Goal: Task Accomplishment & Management: Manage account settings

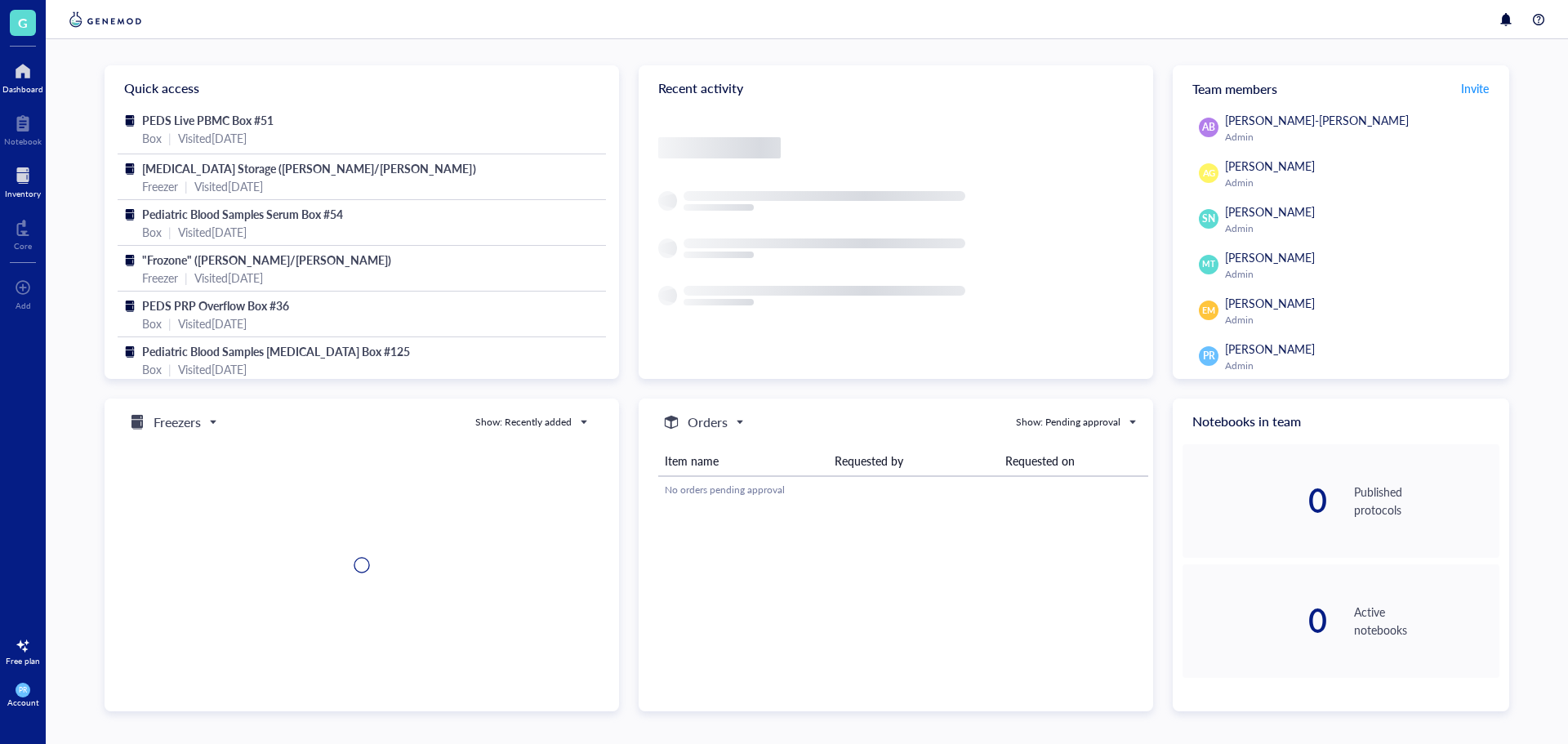
click at [23, 180] on div at bounding box center [22, 175] width 36 height 26
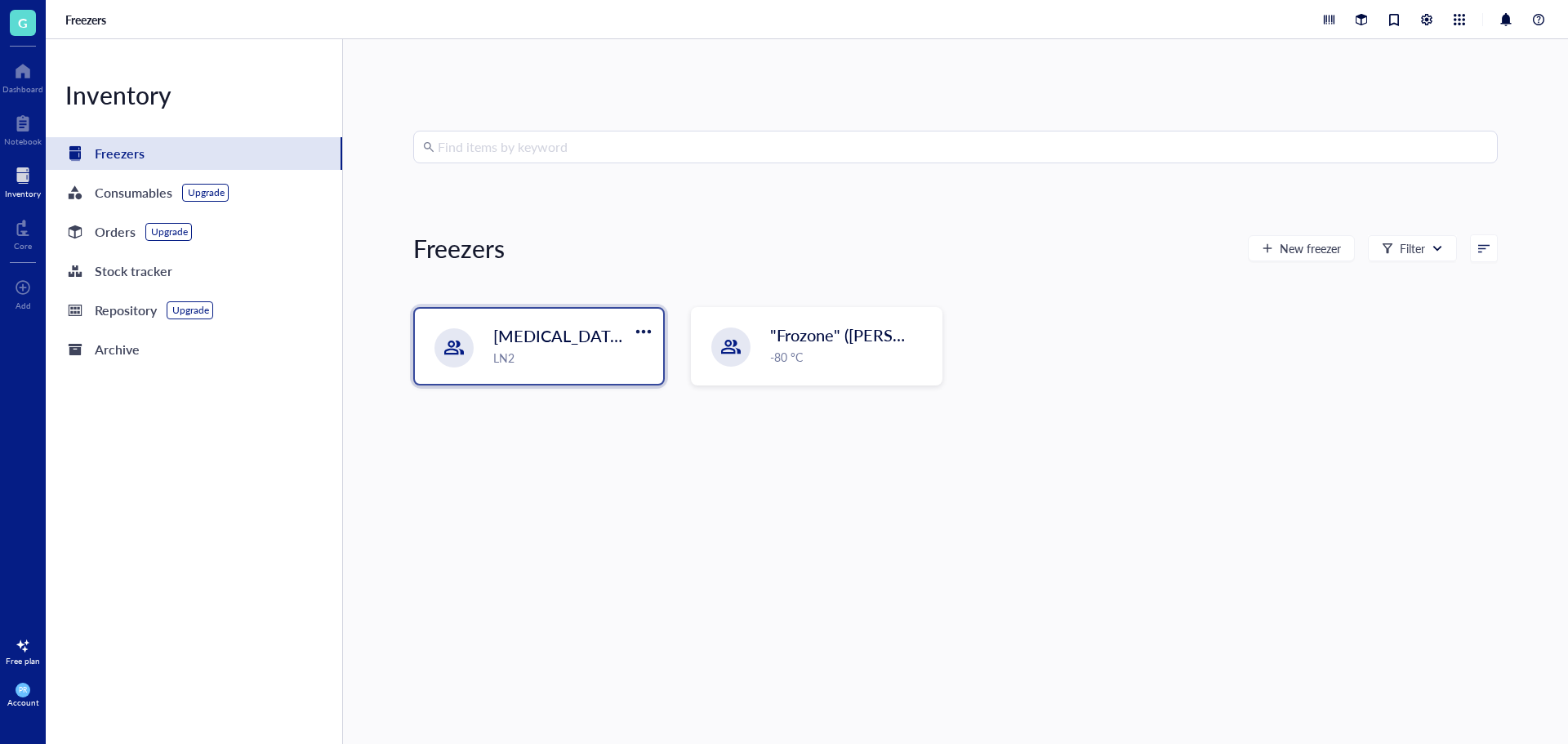
click at [603, 369] on div "[MEDICAL_DATA] Storage ([PERSON_NAME]/[PERSON_NAME]) LN2" at bounding box center [539, 347] width 248 height 75
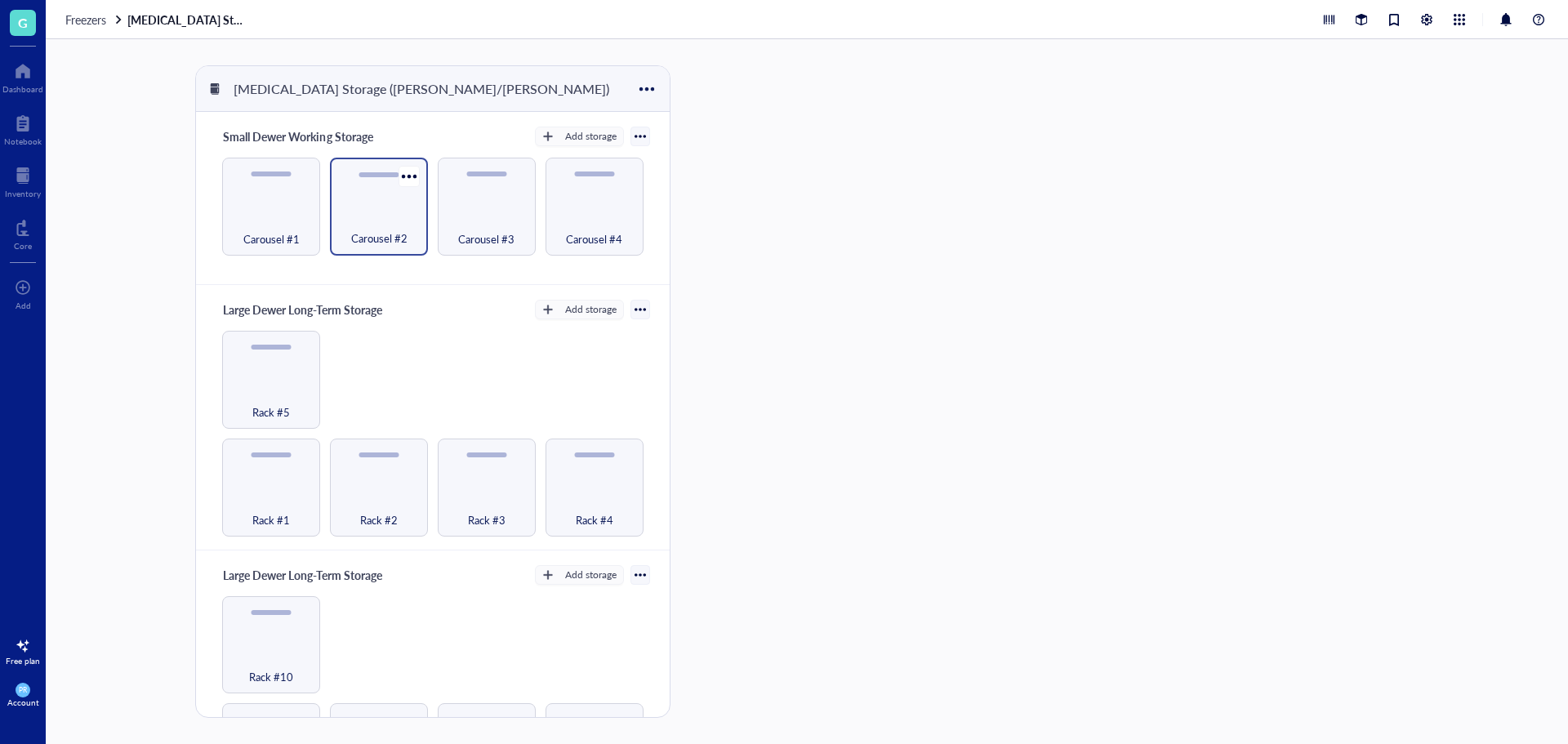
click at [387, 223] on div "Carousel #2" at bounding box center [379, 230] width 81 height 36
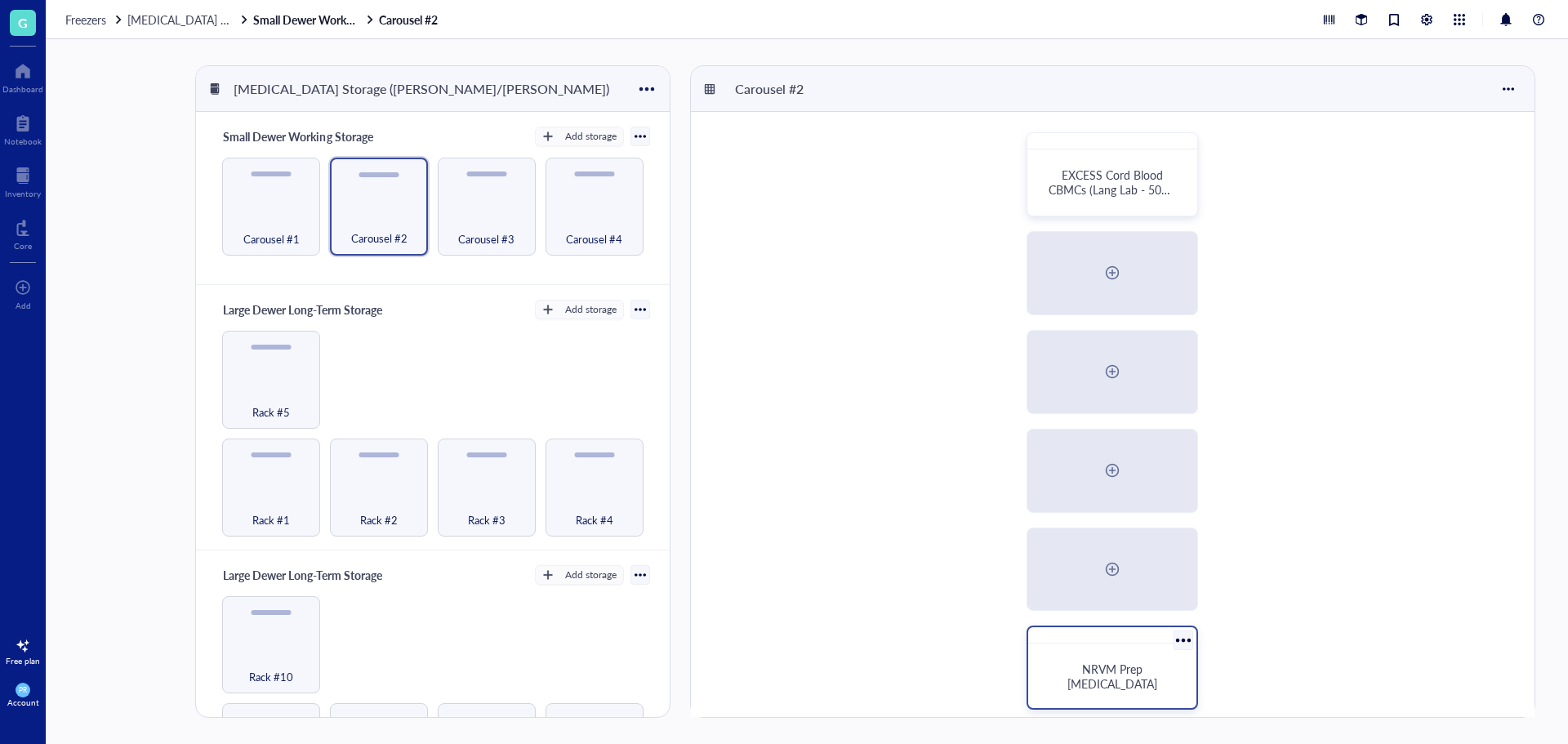
click at [1094, 665] on div "NRVM Prep [MEDICAL_DATA]" at bounding box center [1113, 676] width 155 height 52
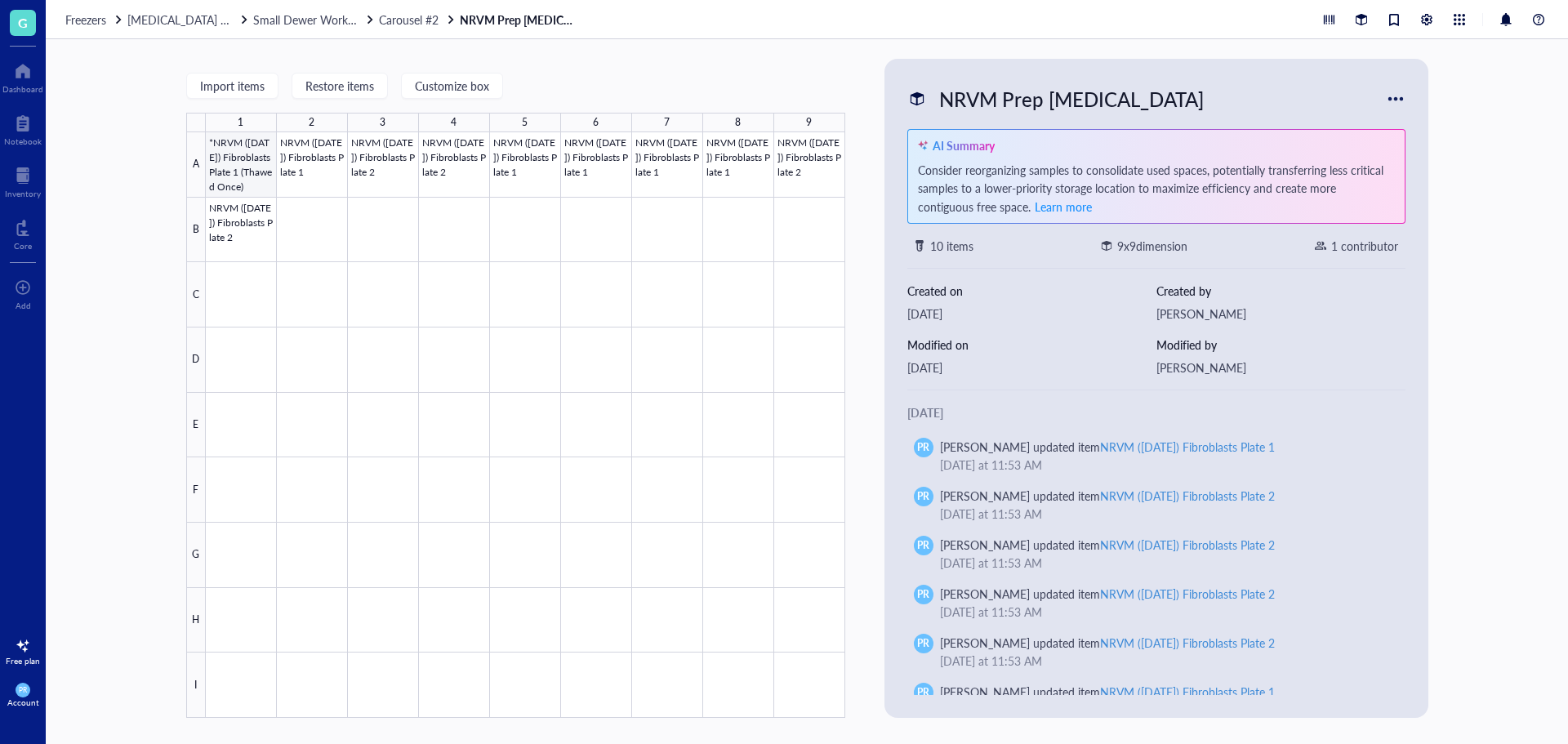
click at [228, 167] on div at bounding box center [526, 425] width 639 height 586
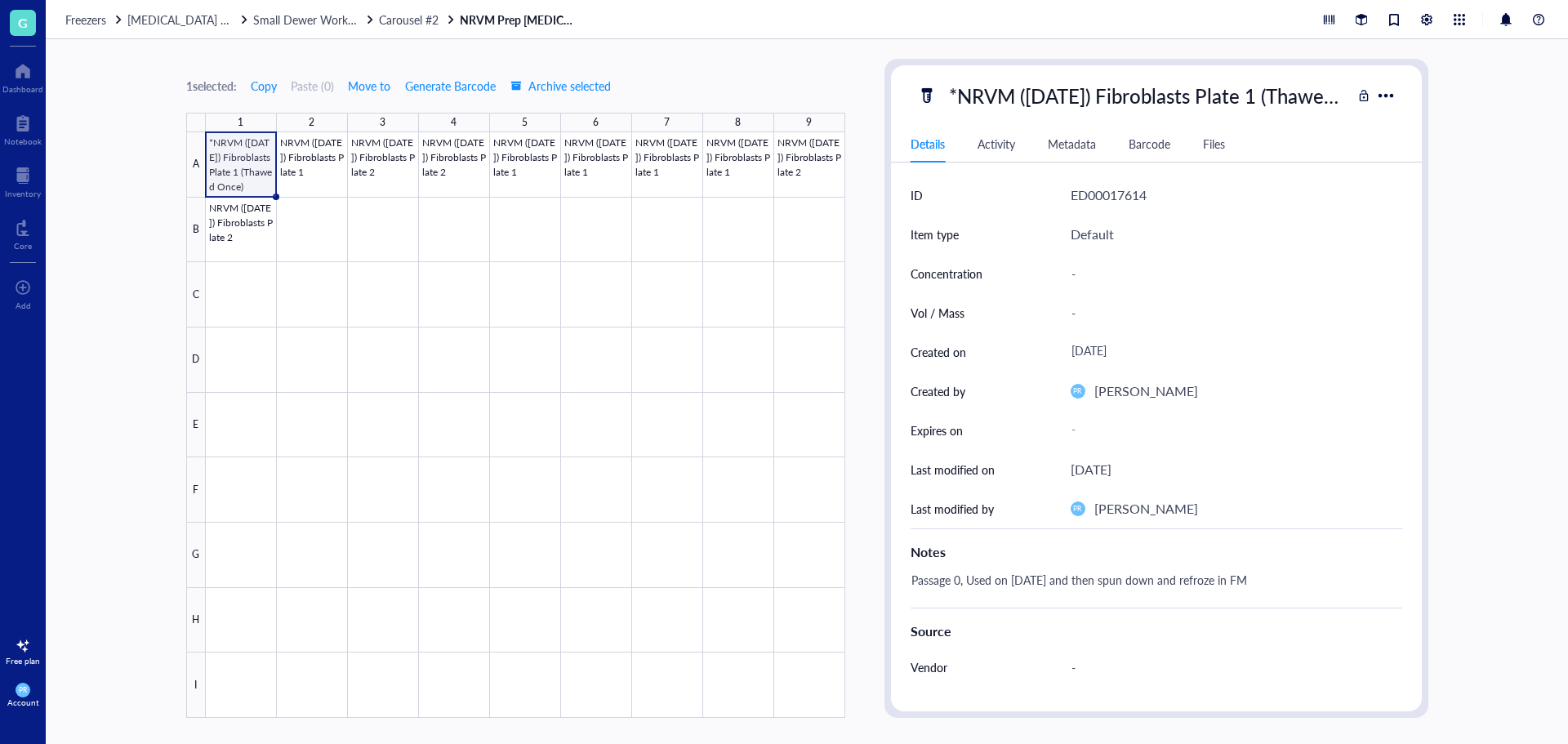
click at [991, 579] on div "Passage 0, Used on [DATE] and then spun down and refroze in FM" at bounding box center [1150, 589] width 492 height 39
drag, startPoint x: 1268, startPoint y: 580, endPoint x: 687, endPoint y: 577, distance: 581.0
click at [687, 577] on div "1 selected: Copy Paste ( 0 ) Move to Generate Barcode Archive selected 1 2 3 4 …" at bounding box center [806, 391] width 1522 height 705
click at [447, 163] on div at bounding box center [526, 425] width 639 height 586
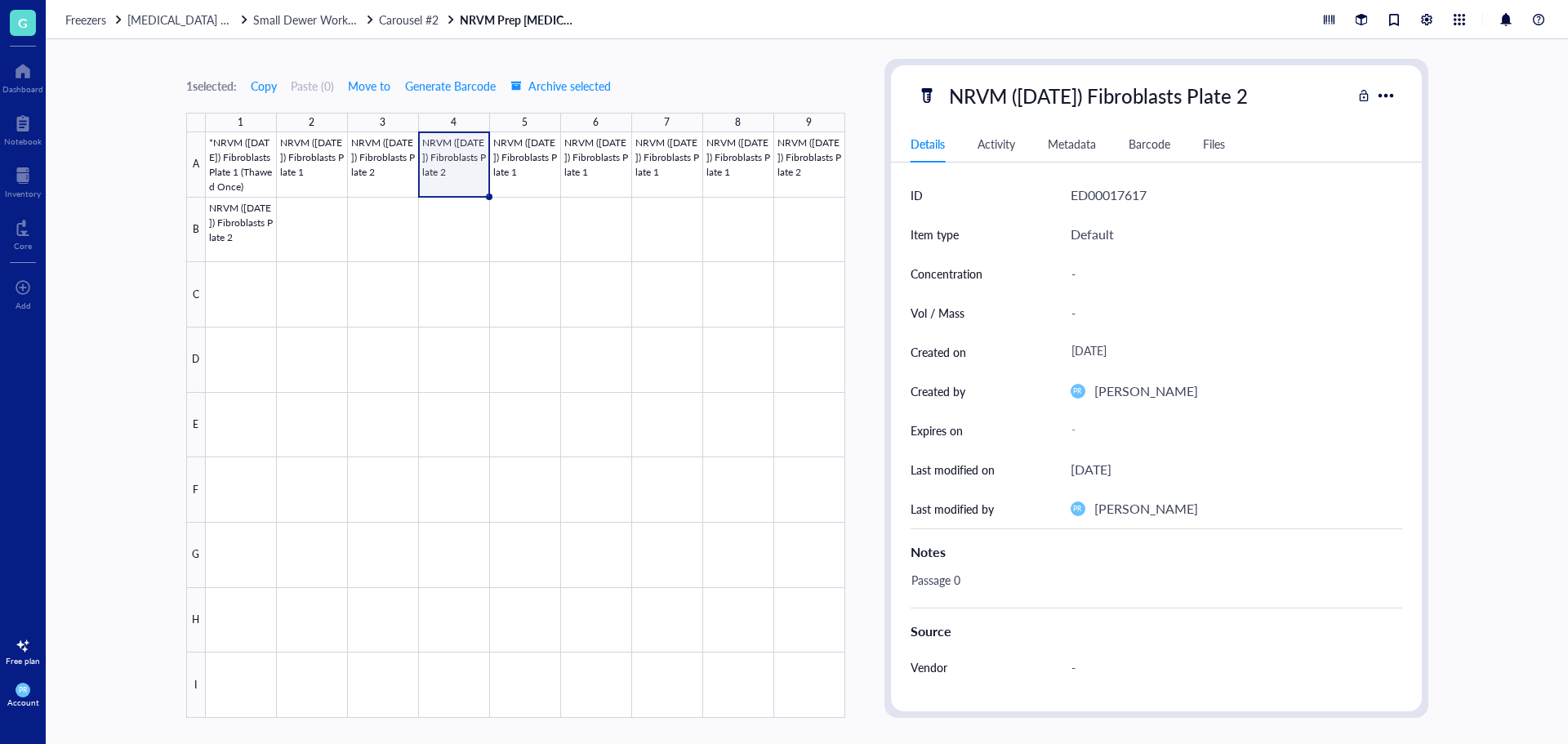
click at [955, 580] on div "Passage 0" at bounding box center [1150, 589] width 492 height 39
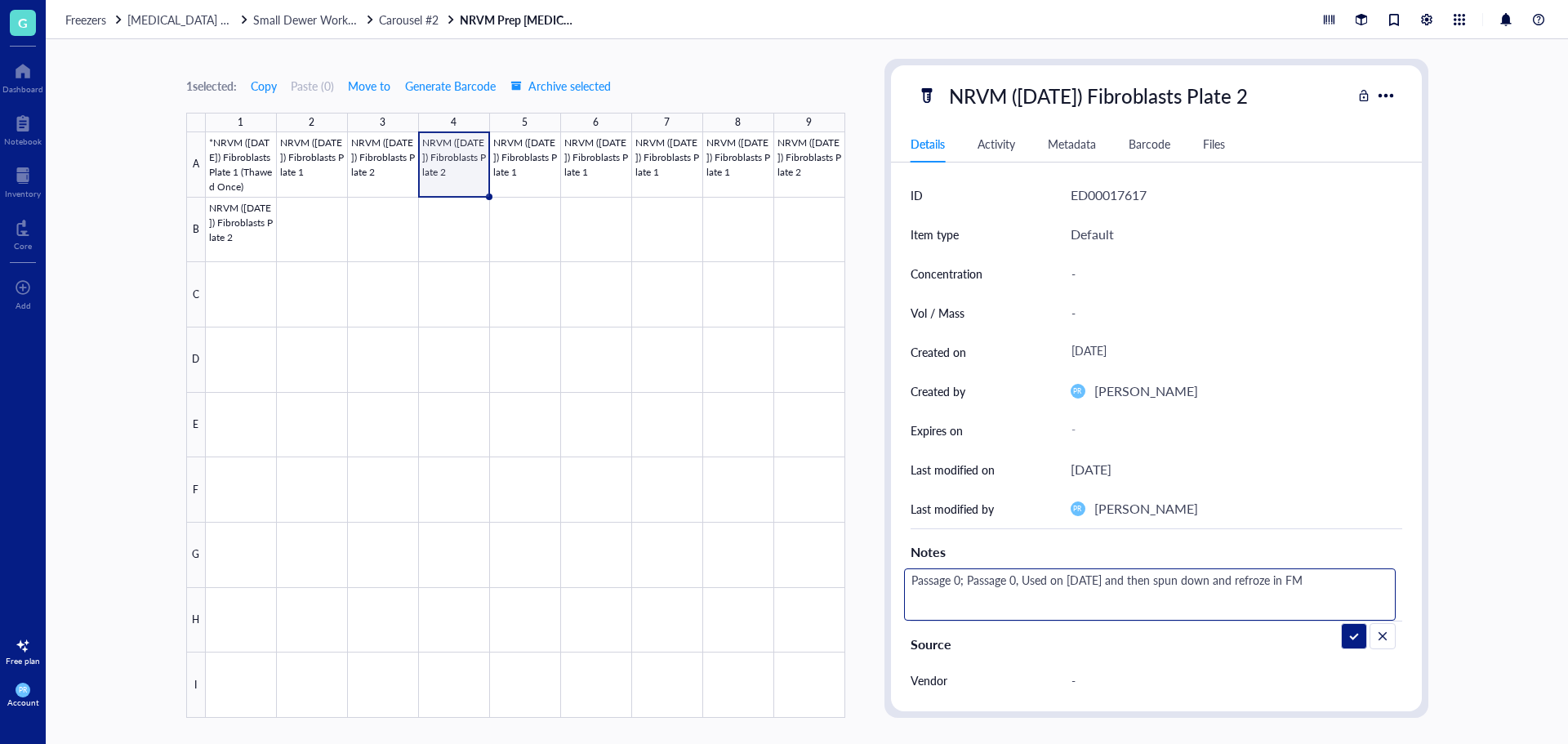
click at [1068, 581] on textarea "Passage 0; Passage 0, Used on [DATE] and then spun down and refroze in FM" at bounding box center [1150, 595] width 490 height 51
click at [1071, 581] on textarea "Passage 0; Passage 0, Used on [DATE] and then spun down and refroze in FM" at bounding box center [1150, 595] width 490 height 51
drag, startPoint x: 1134, startPoint y: 582, endPoint x: 1256, endPoint y: 581, distance: 122.0
click at [1256, 581] on textarea "Passage 0; Passage 0, Used on [DATE] and then spun down and refroze in FM" at bounding box center [1150, 595] width 490 height 51
click at [1233, 580] on textarea "Passage 0; Passage 0, Used on [DATE] and refroze in FM" at bounding box center [1140, 595] width 471 height 51
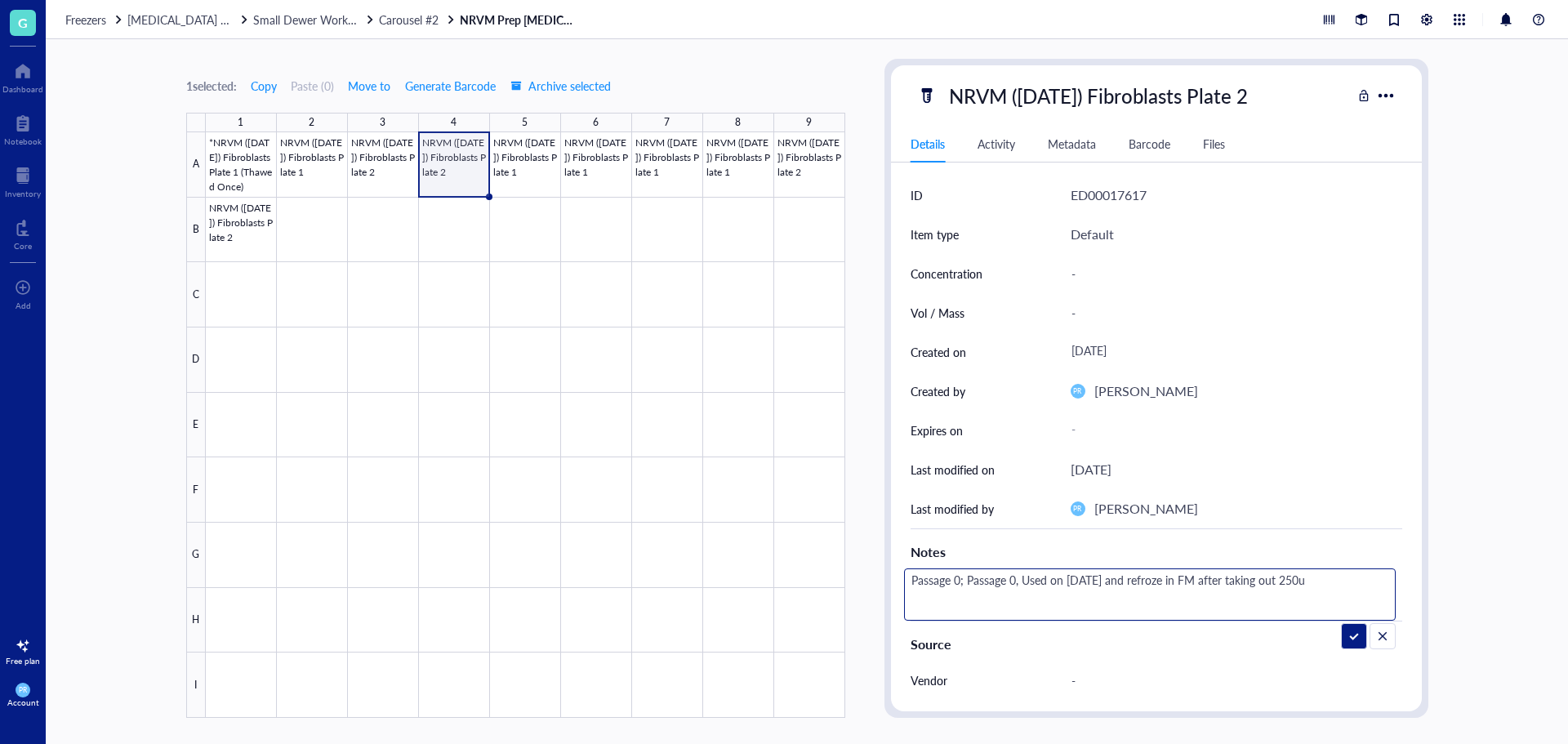
type textarea "Passage 0; Passage 0, Used on [DATE] and refroze in FM after taking out 250uL"
drag, startPoint x: 1348, startPoint y: 580, endPoint x: 963, endPoint y: 614, distance: 386.5
click at [963, 614] on textarea "Passage 0; Passage 0, Used on [DATE] and refroze in FM after taking out 250uL" at bounding box center [1150, 595] width 490 height 51
click at [1179, 105] on div "NRVM ([DATE]) Fibroblasts Plate 2" at bounding box center [1098, 96] width 313 height 34
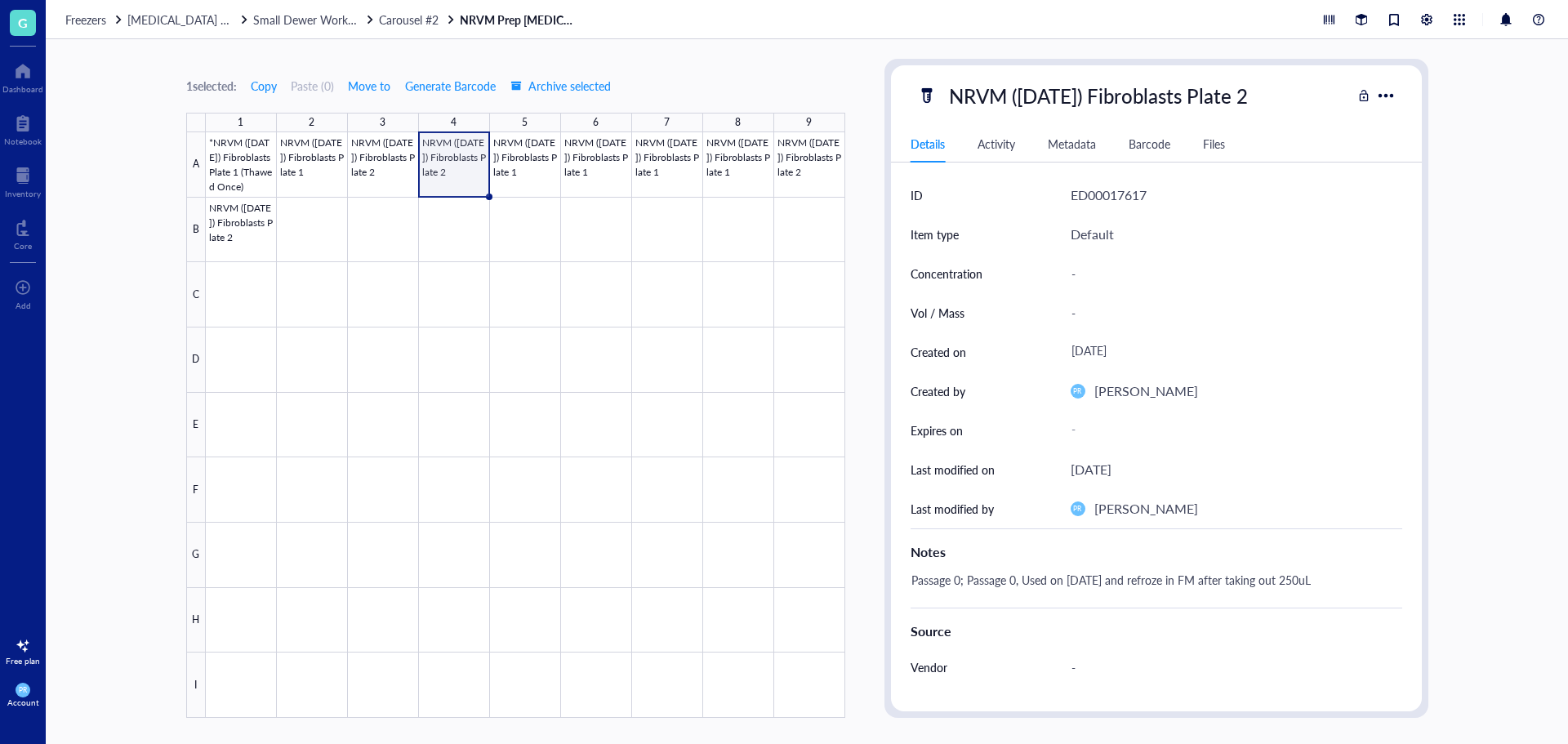
click at [1255, 91] on div "NRVM ([DATE]) Fibroblasts Plate 2" at bounding box center [1098, 96] width 313 height 34
type input "NRVM ([DATE]) Fibroblasts Plate 2*"
click at [541, 179] on div at bounding box center [526, 425] width 639 height 586
click at [466, 148] on div at bounding box center [526, 425] width 639 height 586
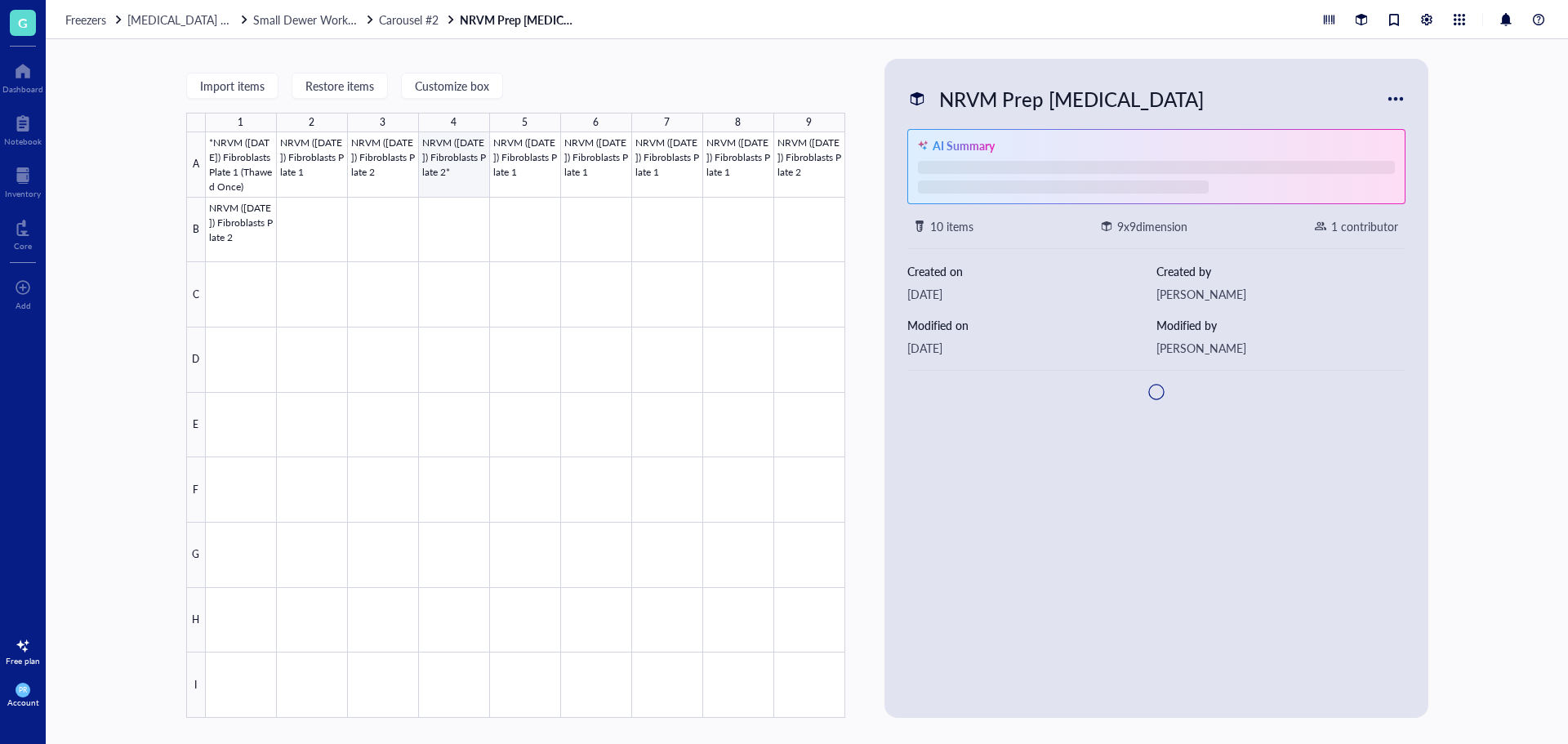
click at [451, 180] on div at bounding box center [526, 425] width 639 height 586
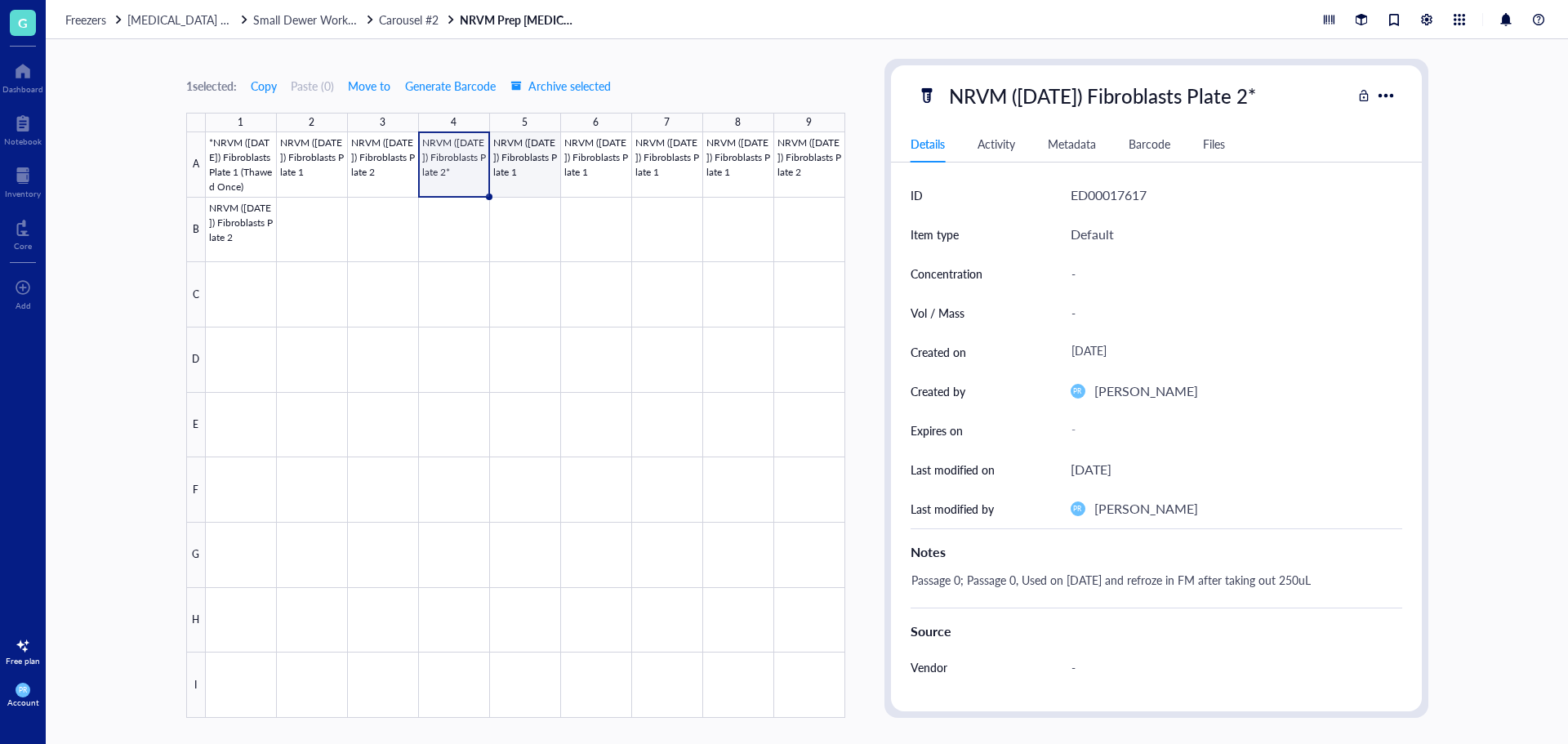
click at [506, 167] on div at bounding box center [526, 425] width 639 height 586
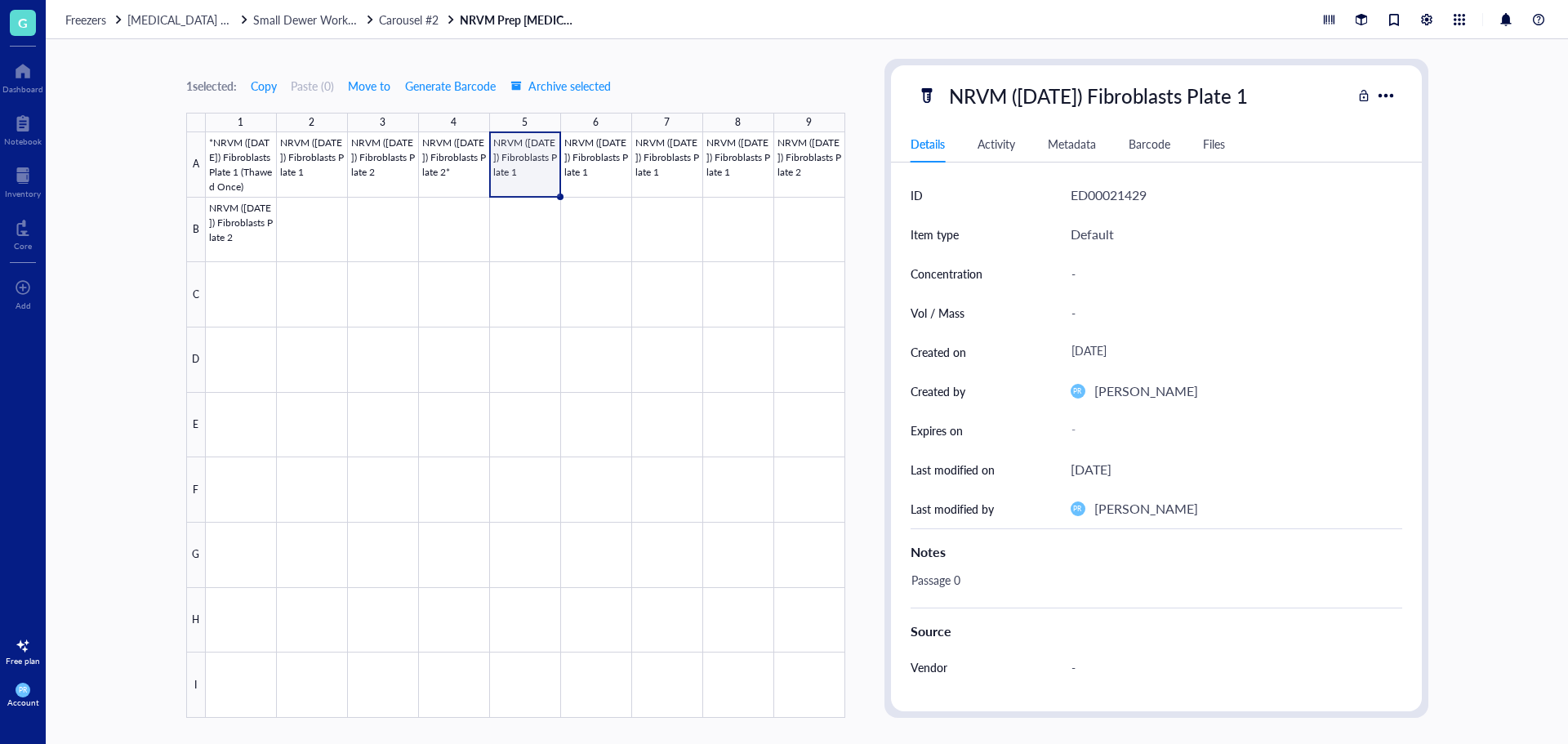
click at [972, 582] on div "Passage 0" at bounding box center [1150, 589] width 492 height 39
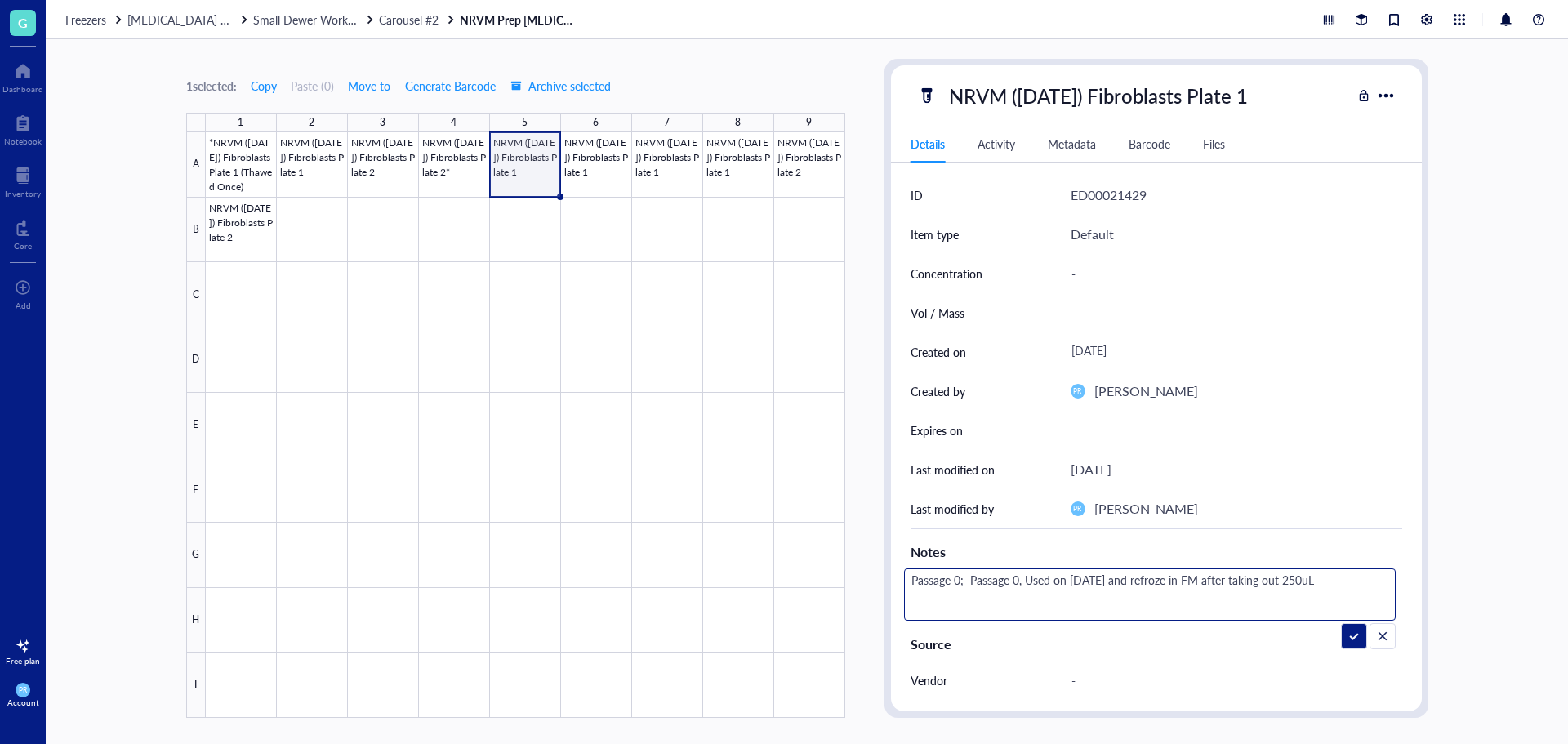
click at [1097, 582] on textarea "Passage 0; Passage 0, Used on [DATE] and refroze in FM after taking out 250uL" at bounding box center [1150, 595] width 490 height 51
click at [1327, 581] on textarea "Passage 0; Passage 0, Used on [DATE] and refroze in FM after taking out 250uL" at bounding box center [1150, 595] width 490 height 51
click at [1316, 583] on textarea "Passage 0; Passage 0, Used on [DATE] and refroze in FM after taking out 250uL" at bounding box center [1150, 595] width 490 height 51
click at [1318, 585] on textarea "Passage 0; Passage 0, Used on [DATE] and refroze in FM after taking out 250uL" at bounding box center [1150, 595] width 490 height 51
type textarea "Passage 0; Passage 0, Used on [DATE] and refroze in FM after taking out 200uL"
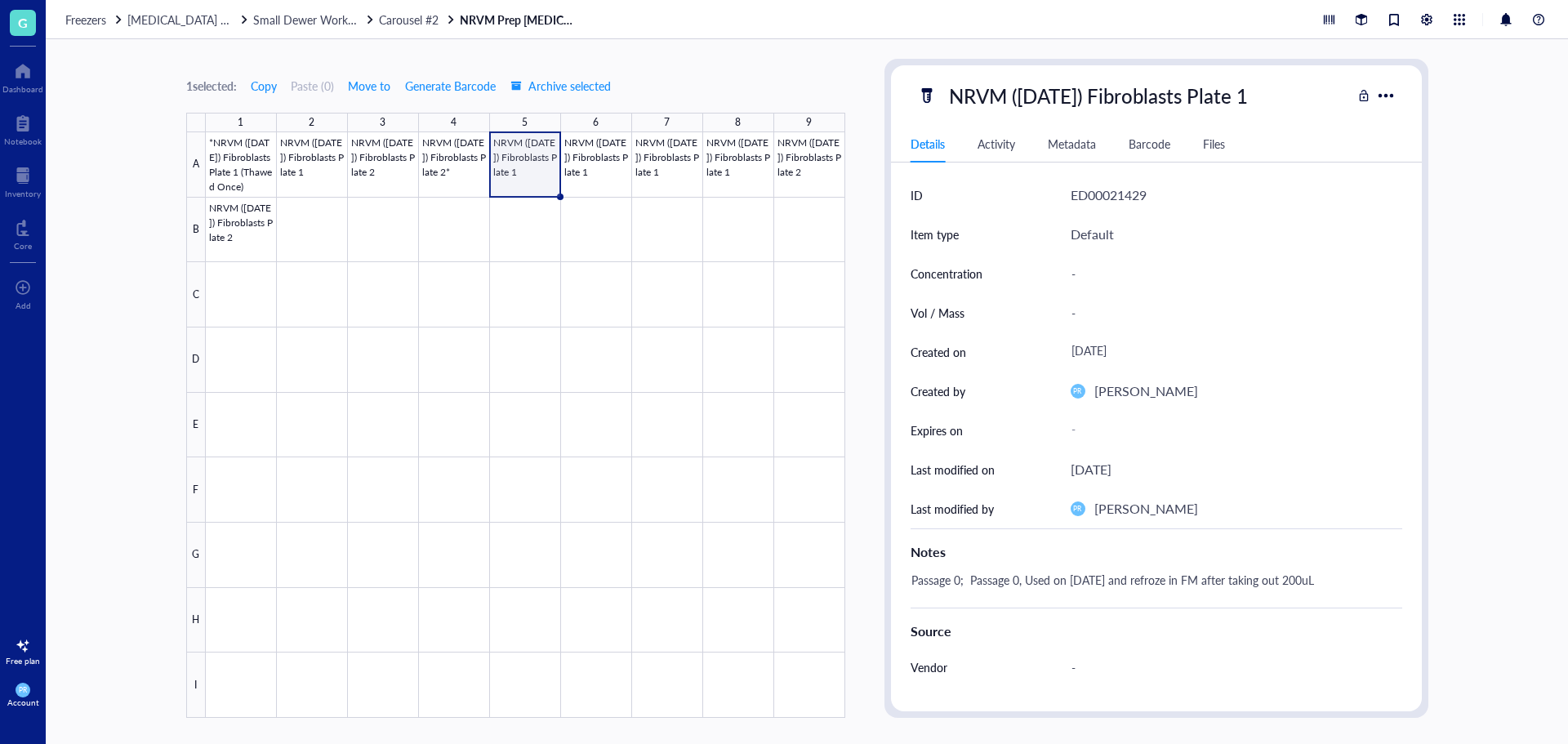
click at [1269, 88] on div "NRVM ([DATE]) Fibroblasts Plate 1" at bounding box center [1134, 96] width 435 height 34
click at [1255, 96] on div "NRVM ([DATE]) Fibroblasts Plate 1" at bounding box center [1098, 96] width 313 height 34
type input "NRVM ([DATE]) Fibroblasts Plate 1*"
click at [679, 173] on div at bounding box center [526, 425] width 639 height 586
click at [970, 580] on div "Passage 0; Passage 0, Used on [DATE] and refroze in FM after taking out 200uL" at bounding box center [1150, 589] width 492 height 39
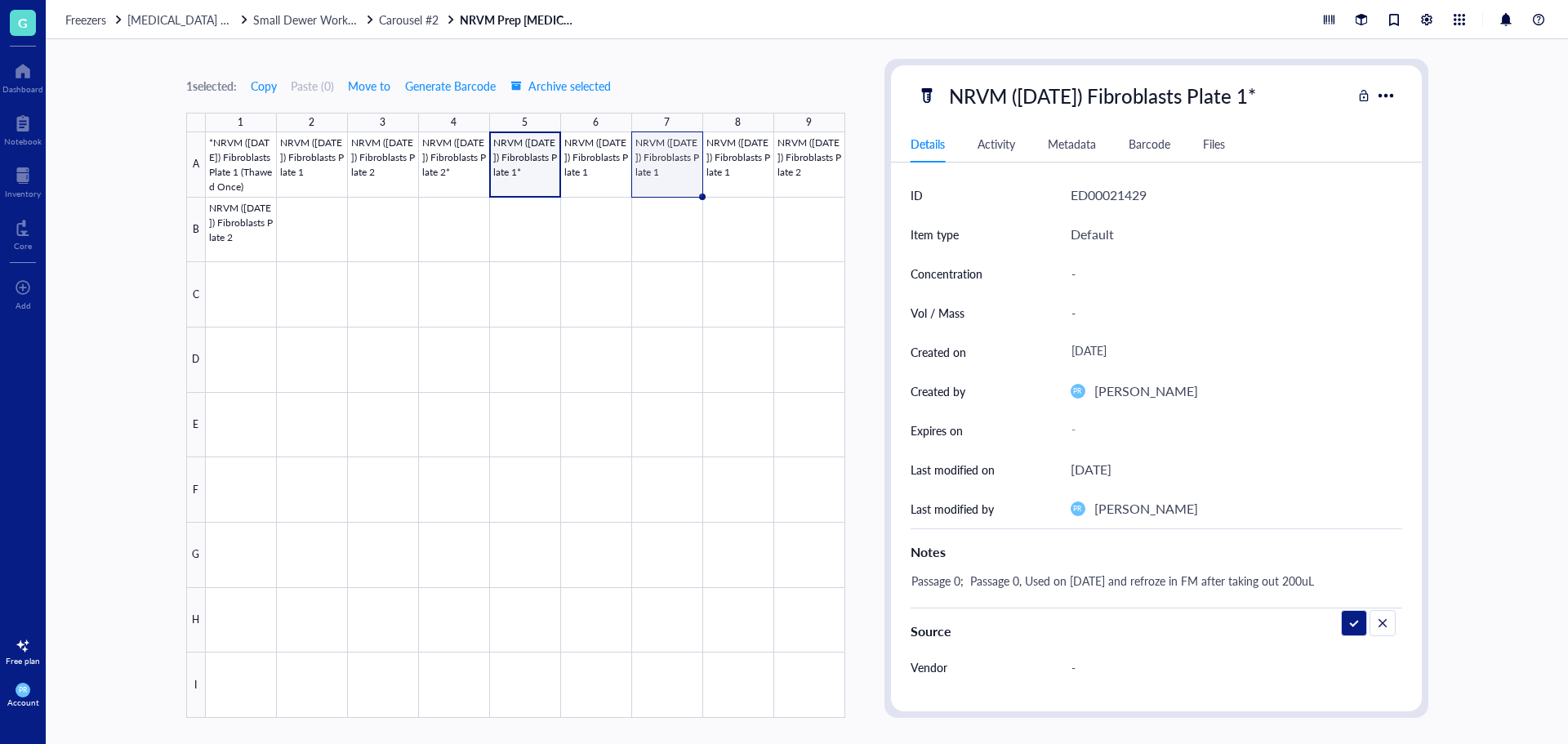
click at [672, 161] on div at bounding box center [526, 425] width 639 height 586
click at [529, 159] on div at bounding box center [526, 425] width 639 height 586
click at [682, 163] on div at bounding box center [526, 425] width 639 height 586
click at [513, 164] on div at bounding box center [526, 425] width 639 height 586
click at [464, 171] on div at bounding box center [526, 425] width 639 height 586
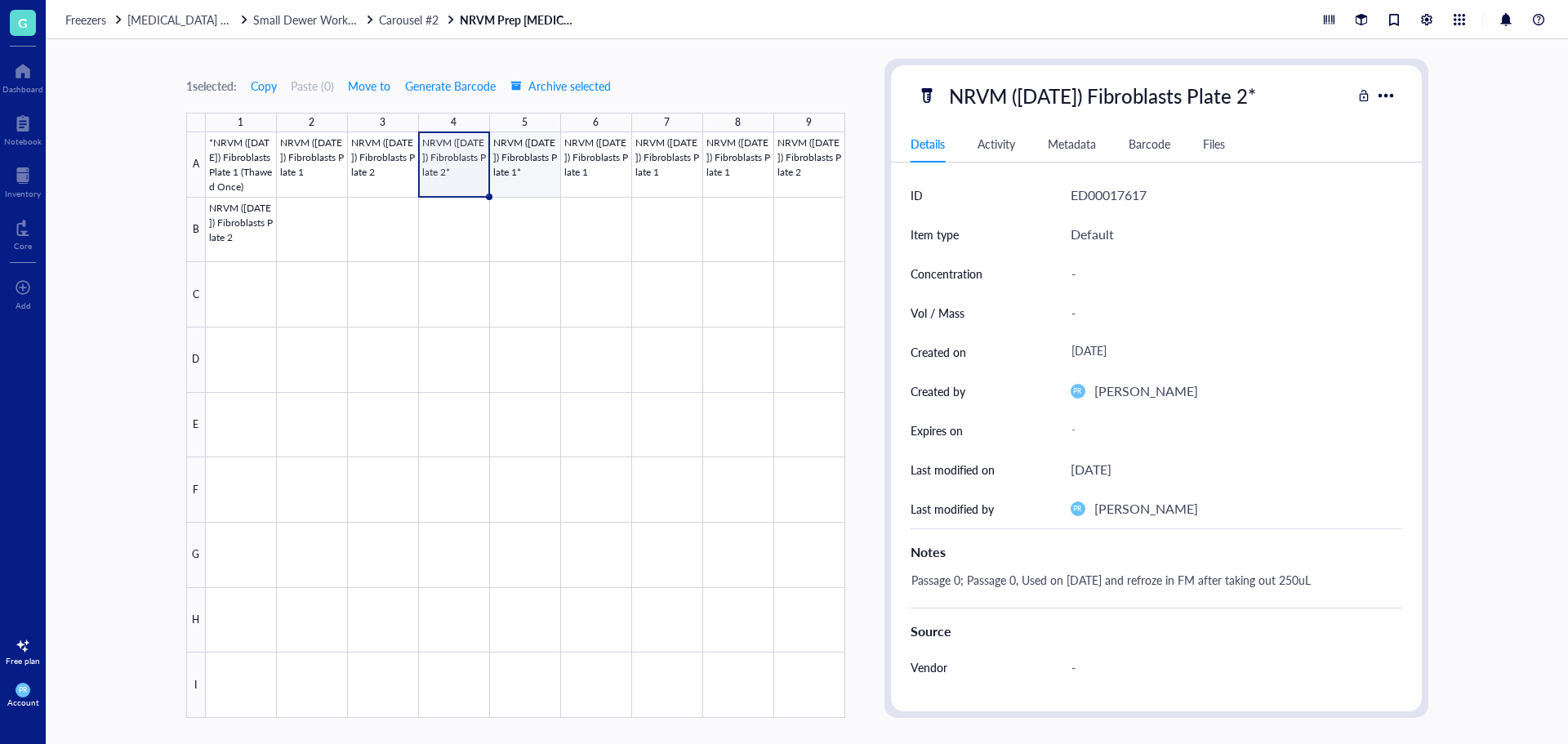
click at [521, 168] on div at bounding box center [526, 425] width 639 height 586
click at [691, 173] on div at bounding box center [526, 425] width 639 height 586
click at [1107, 573] on div "Passage 0; Passage 0, Used on [DATE] and refroze in FM after taking out 200uL" at bounding box center [1150, 589] width 492 height 39
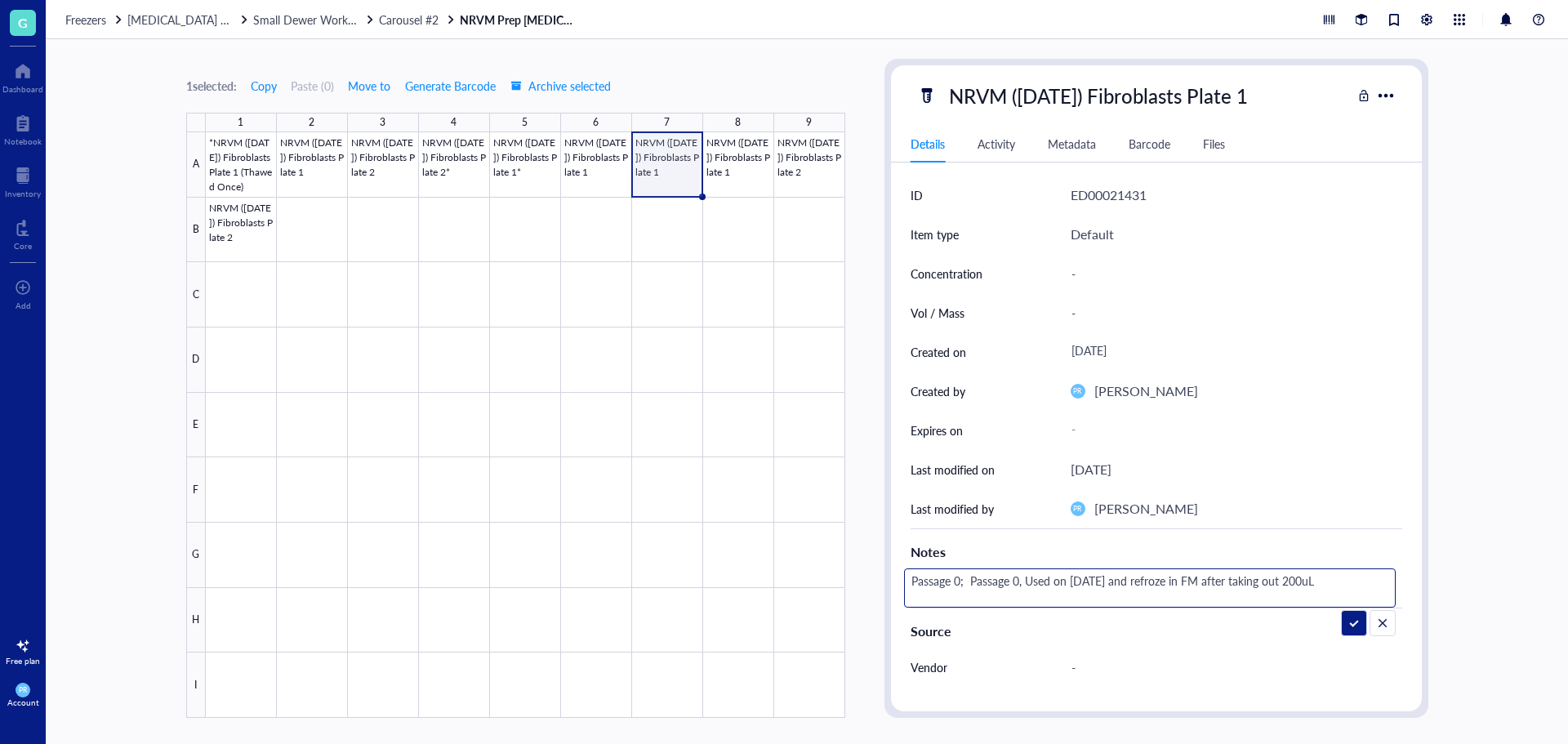
click at [1097, 580] on textarea "Passage 0; Passage 0, Used on [DATE] and refroze in FM after taking out 200uL" at bounding box center [1150, 588] width 490 height 36
type textarea "Passage 0; Passage 0, Used on [DATE] and refroze in FM after taking out 200uL"
click at [1243, 84] on div "NRVM ([DATE]) Fibroblasts Plate 1" at bounding box center [1098, 96] width 313 height 34
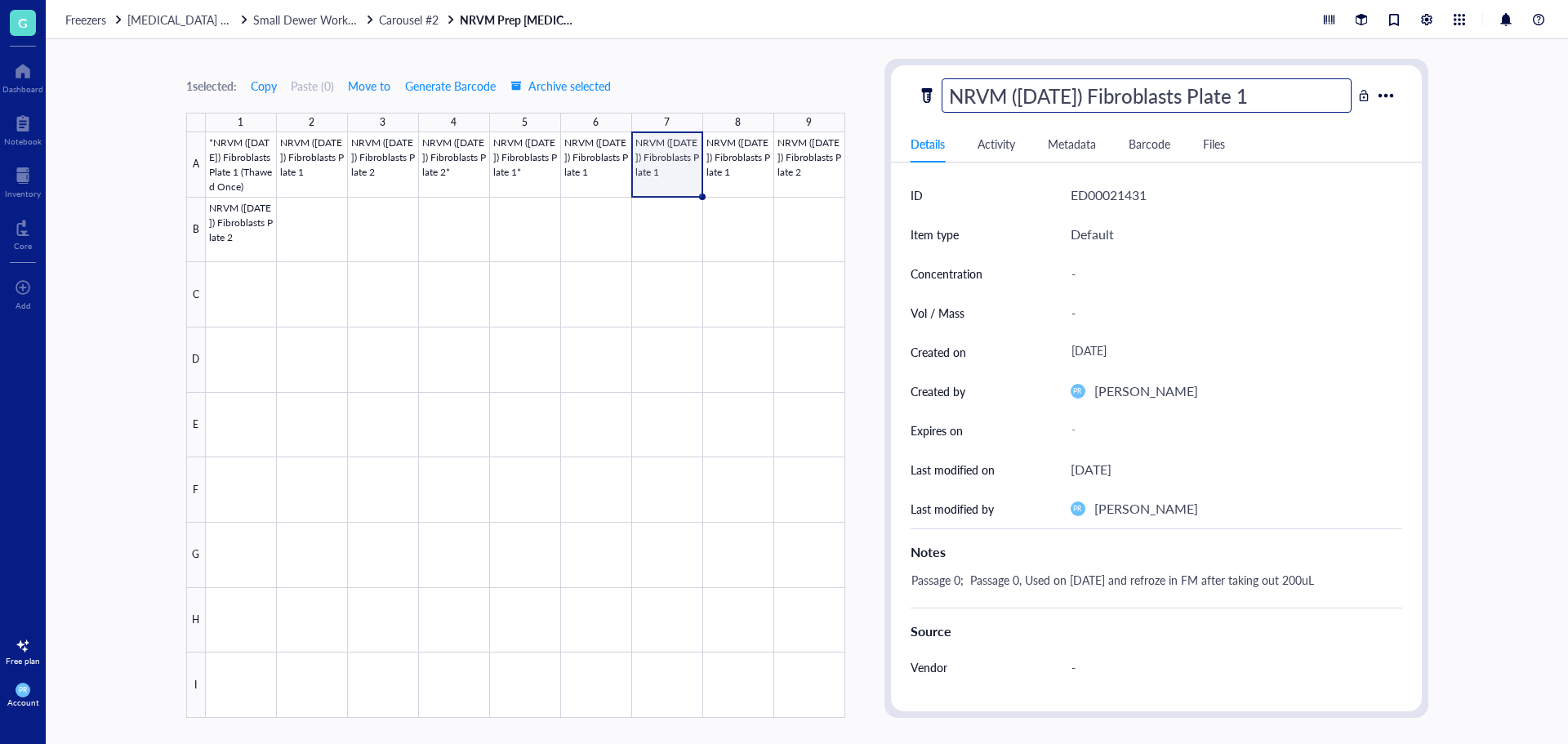
click at [1256, 93] on input "NRVM ([DATE]) Fibroblasts Plate 1" at bounding box center [1147, 96] width 408 height 33
type input "NRVM ([DATE]) Fibroblasts Plate 1*"
click at [989, 573] on div "Passage 0; Passage 0, Used on [DATE] and refroze in FM after taking out 200uL" at bounding box center [1150, 589] width 492 height 39
click at [510, 178] on div at bounding box center [526, 425] width 639 height 586
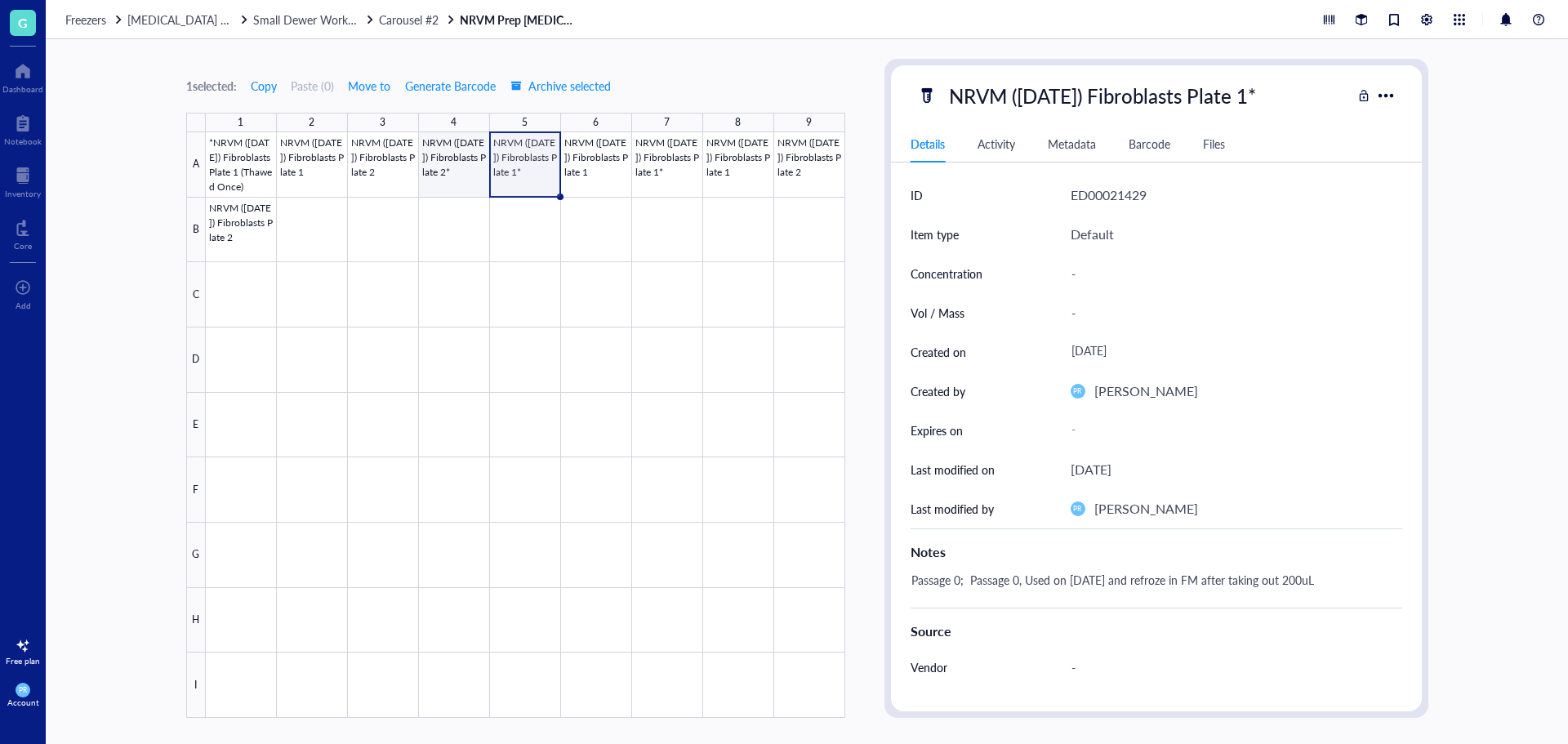
click at [454, 187] on div at bounding box center [526, 425] width 639 height 586
click at [1100, 578] on div "Passage 0; Passage 0, Used on [DATE] and refroze in FM after taking out 250uL" at bounding box center [1150, 589] width 492 height 39
click at [238, 184] on div at bounding box center [526, 425] width 639 height 586
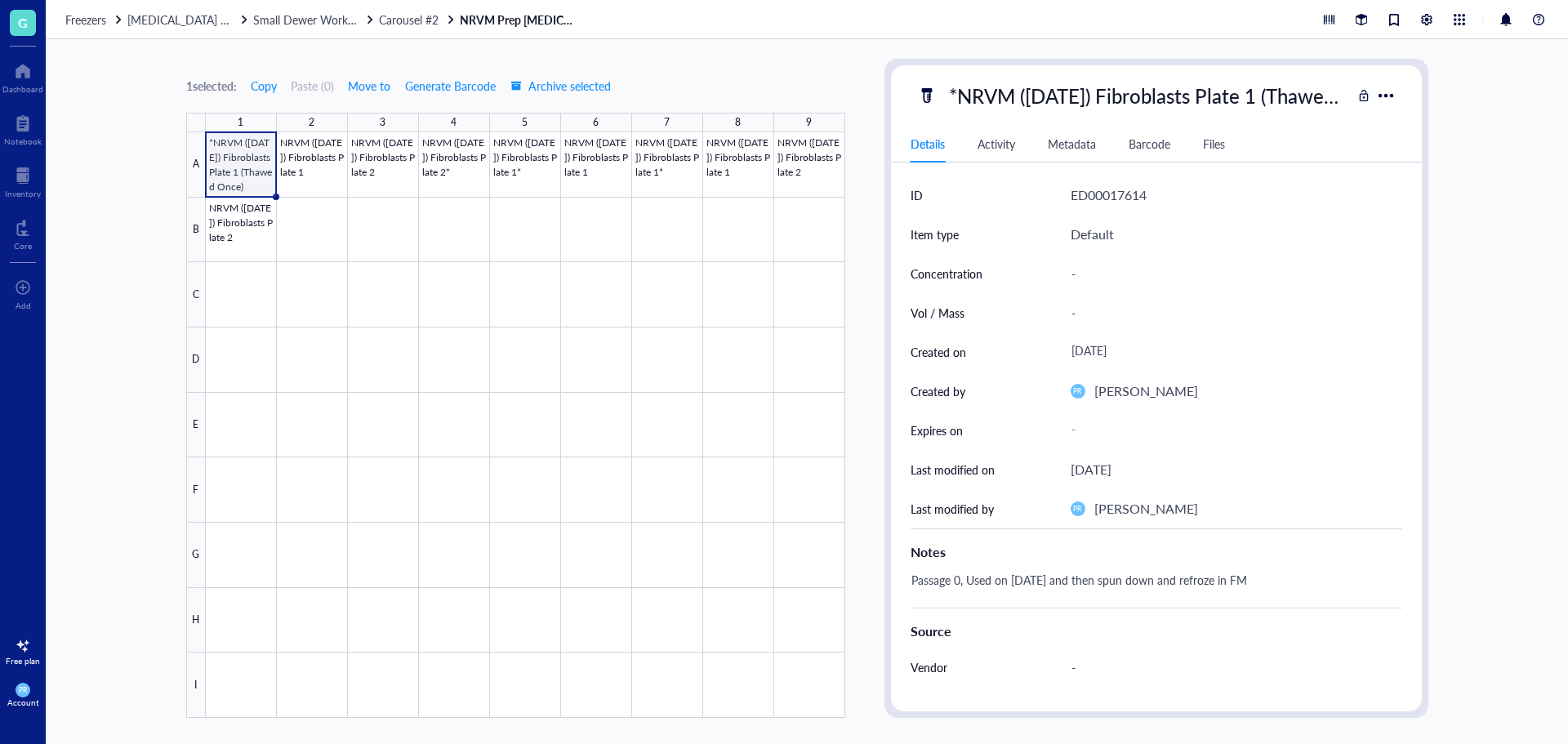
click at [1281, 577] on div "Passage 0, Used on [DATE] and then spun down and refroze in FM" at bounding box center [1150, 589] width 492 height 39
click at [1145, 110] on div "*NRVM ([DATE]) Fibroblasts Plate 1 (Thawed Once)" at bounding box center [1147, 96] width 410 height 34
type input "*NRVM ([DATE]) Fibroblasts Plate 1 (Thawed Once)*"
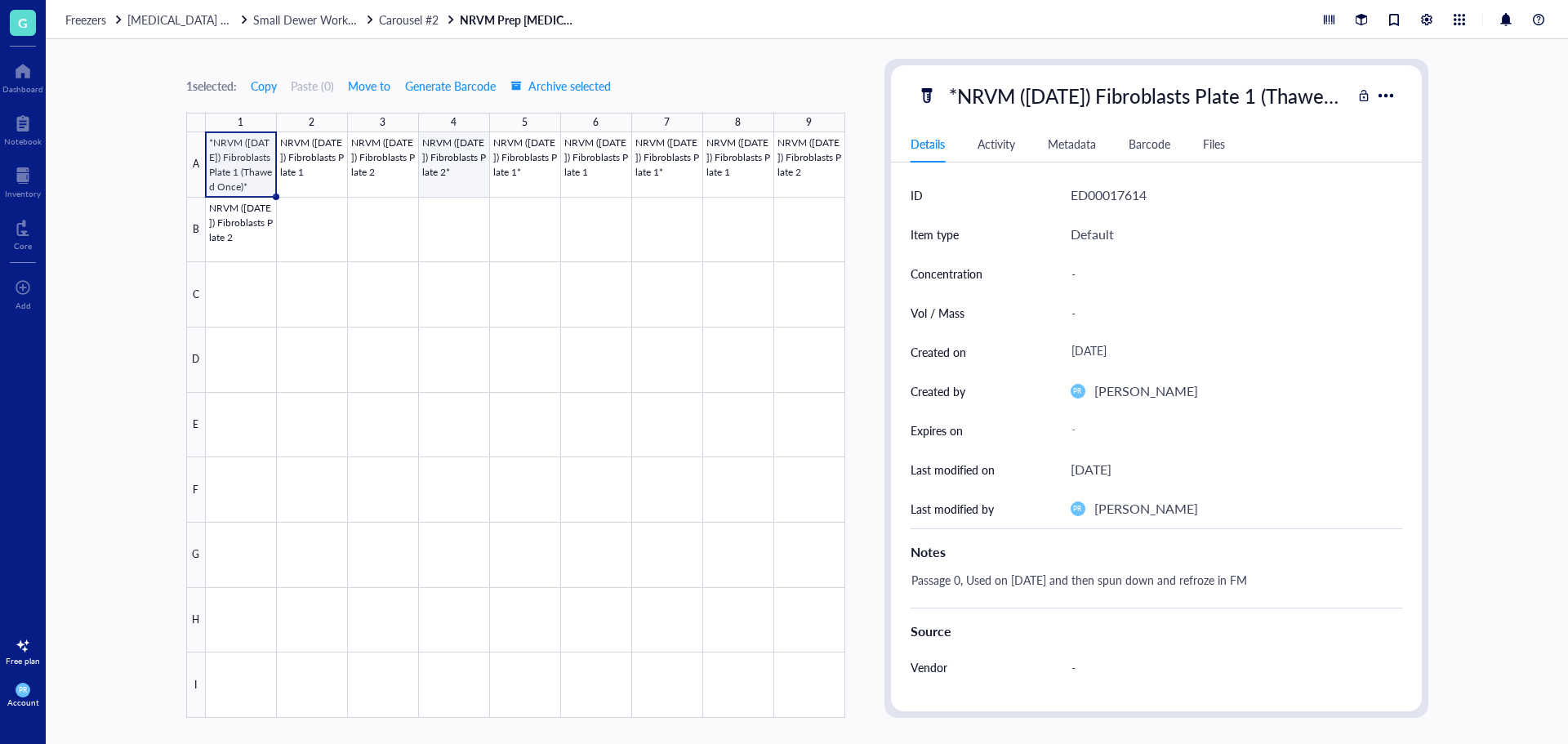
click at [455, 176] on div at bounding box center [526, 425] width 639 height 586
click at [957, 92] on div "NRVM ([DATE]) Fibroblasts Plate 2*" at bounding box center [1103, 96] width 321 height 34
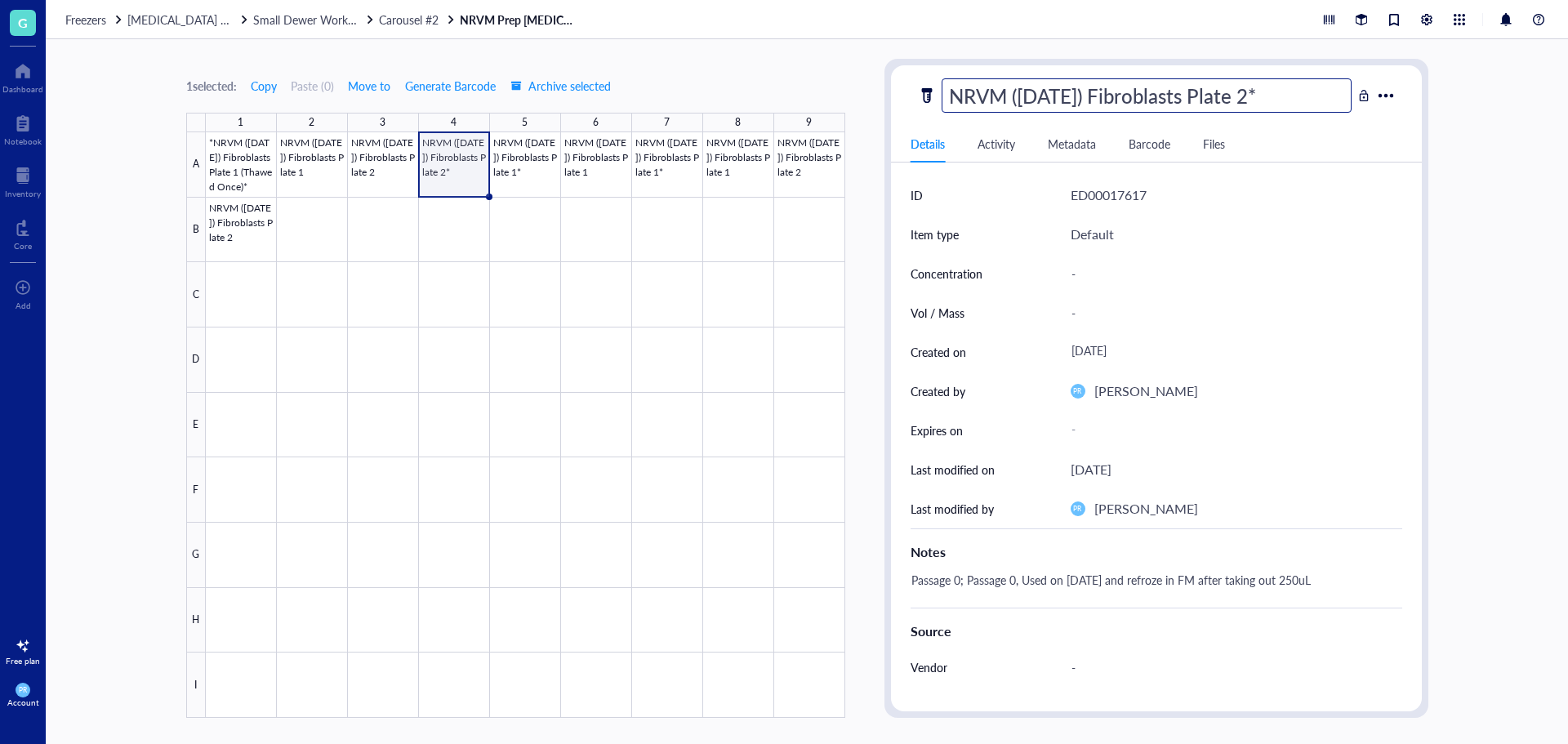
click at [954, 92] on input "NRVM ([DATE]) Fibroblasts Plate 2*" at bounding box center [1147, 96] width 408 height 33
type input "*NRVM ([DATE]) Fibroblasts Plate 2*"
click at [540, 168] on div at bounding box center [526, 425] width 639 height 586
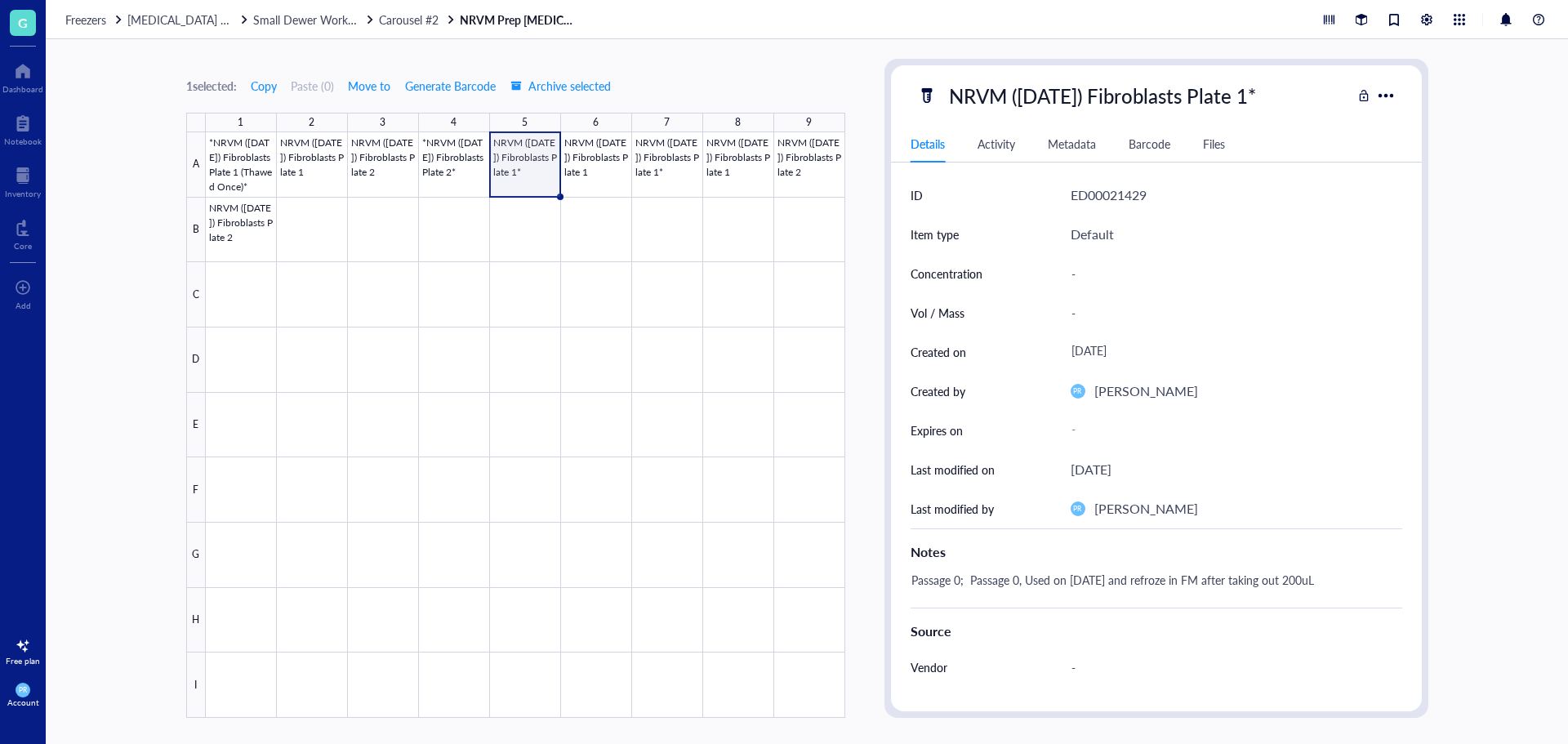
click at [963, 88] on div "NRVM ([DATE]) Fibroblasts Plate 1*" at bounding box center [1103, 96] width 321 height 34
click at [953, 97] on input "NRVM ([DATE]) Fibroblasts Plate 1*" at bounding box center [1147, 96] width 408 height 33
type input "*NRVM ([DATE]) Fibroblasts Plate 1*"
click at [686, 158] on div at bounding box center [526, 425] width 639 height 586
click at [957, 94] on div "NRVM ([DATE]) Fibroblasts Plate 1*" at bounding box center [1103, 96] width 321 height 34
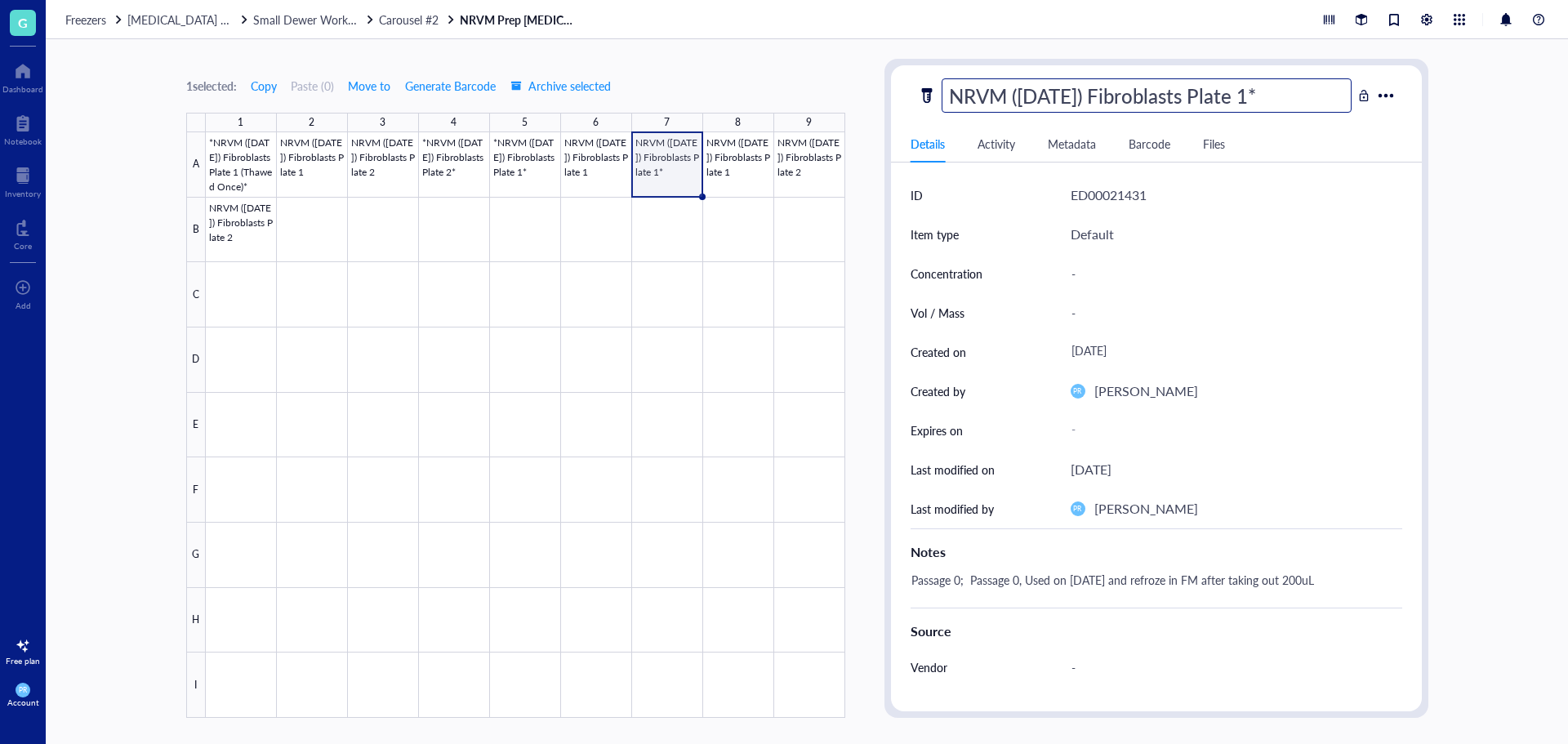
click at [950, 91] on input "NRVM ([DATE]) Fibroblasts Plate 1*" at bounding box center [1147, 96] width 408 height 33
type input "*NRVM ([DATE]) Fibroblasts Plate 1*"
click at [801, 82] on div "1 selected: Copy Paste ( 0 ) Move to Generate Barcode Archive selected" at bounding box center [516, 86] width 659 height 14
